Goal: Information Seeking & Learning: Find specific fact

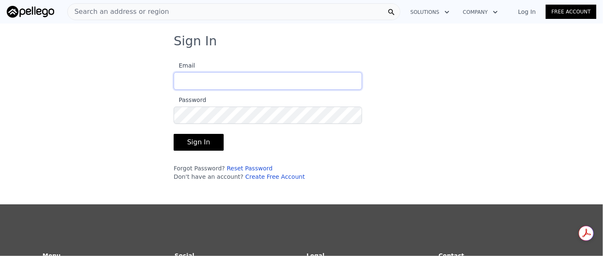
type input "[EMAIL_ADDRESS][DOMAIN_NAME]"
click at [192, 141] on button "Sign In" at bounding box center [199, 142] width 50 height 17
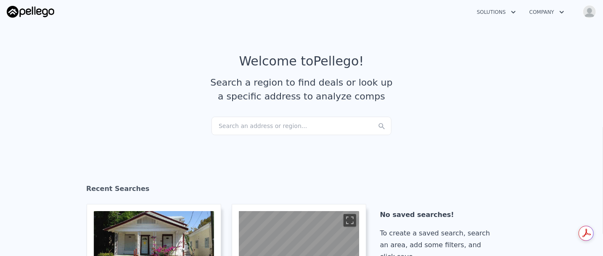
checkbox input "true"
click at [224, 125] on div "Search an address or region..." at bounding box center [302, 126] width 180 height 19
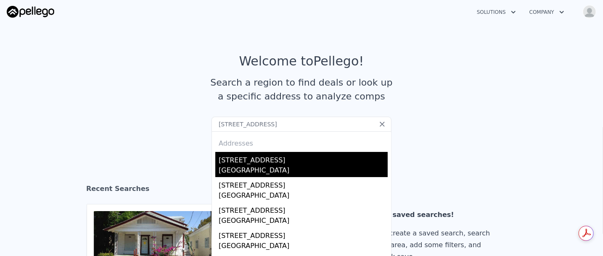
type input "[STREET_ADDRESS]"
click at [295, 161] on div "[STREET_ADDRESS]" at bounding box center [303, 158] width 169 height 13
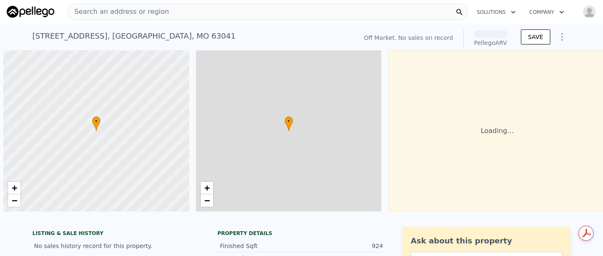
scroll to position [0, 3]
